Goal: Transaction & Acquisition: Subscribe to service/newsletter

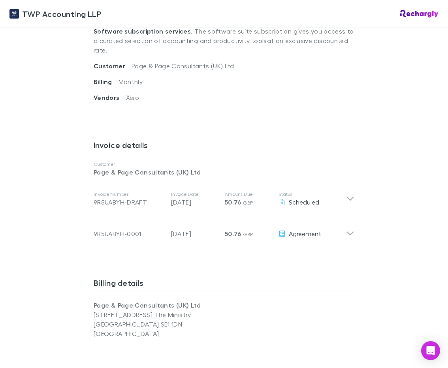
scroll to position [318, 0]
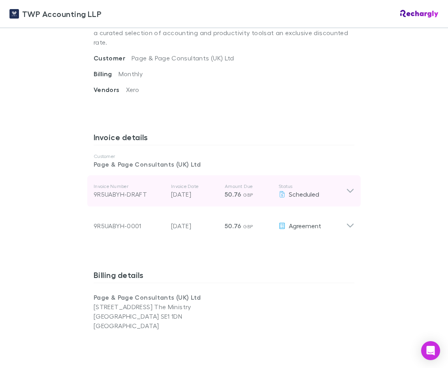
click at [350, 186] on icon at bounding box center [350, 190] width 8 height 9
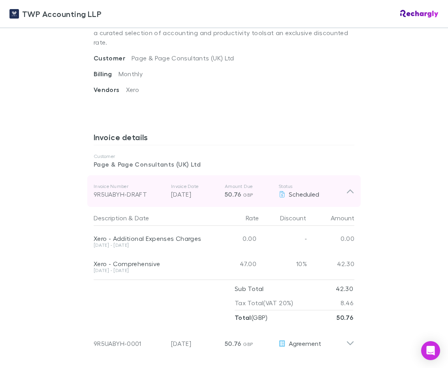
click at [354, 186] on icon at bounding box center [350, 190] width 8 height 9
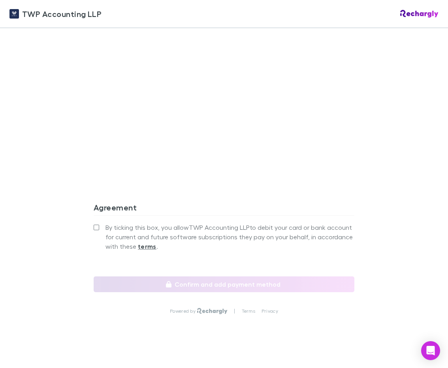
scroll to position [668, 0]
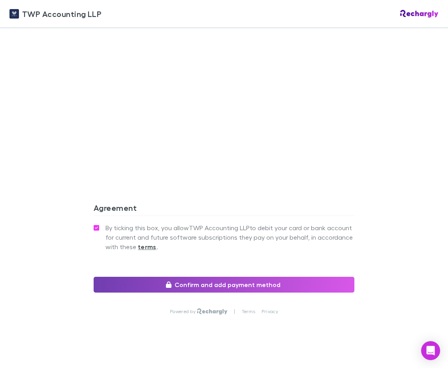
click at [191, 277] on button "Confirm and add payment method" at bounding box center [224, 285] width 261 height 16
